Goal: Transaction & Acquisition: Book appointment/travel/reservation

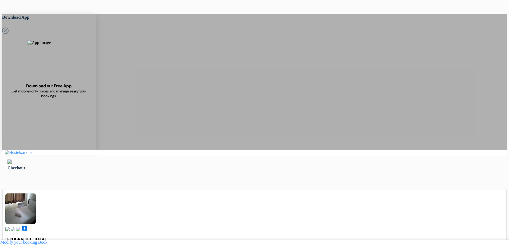
click at [96, 160] on div at bounding box center [254, 162] width 494 height 5
click at [12, 160] on img at bounding box center [9, 162] width 4 height 4
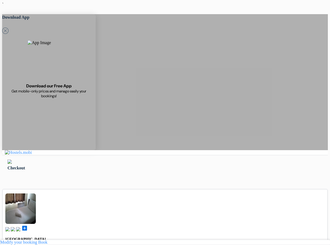
click at [12, 160] on img at bounding box center [9, 162] width 4 height 4
